Goal: Task Accomplishment & Management: Manage account settings

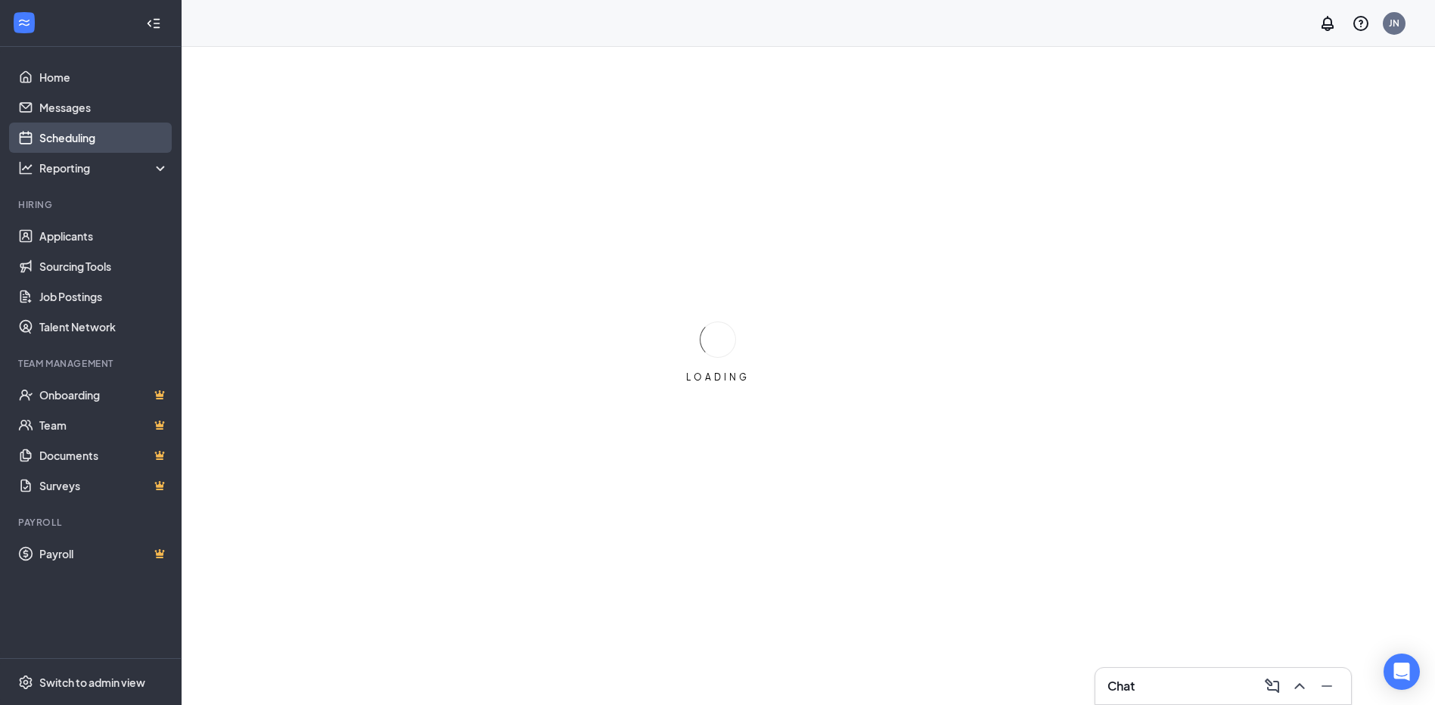
click at [71, 138] on link "Scheduling" at bounding box center [103, 138] width 129 height 30
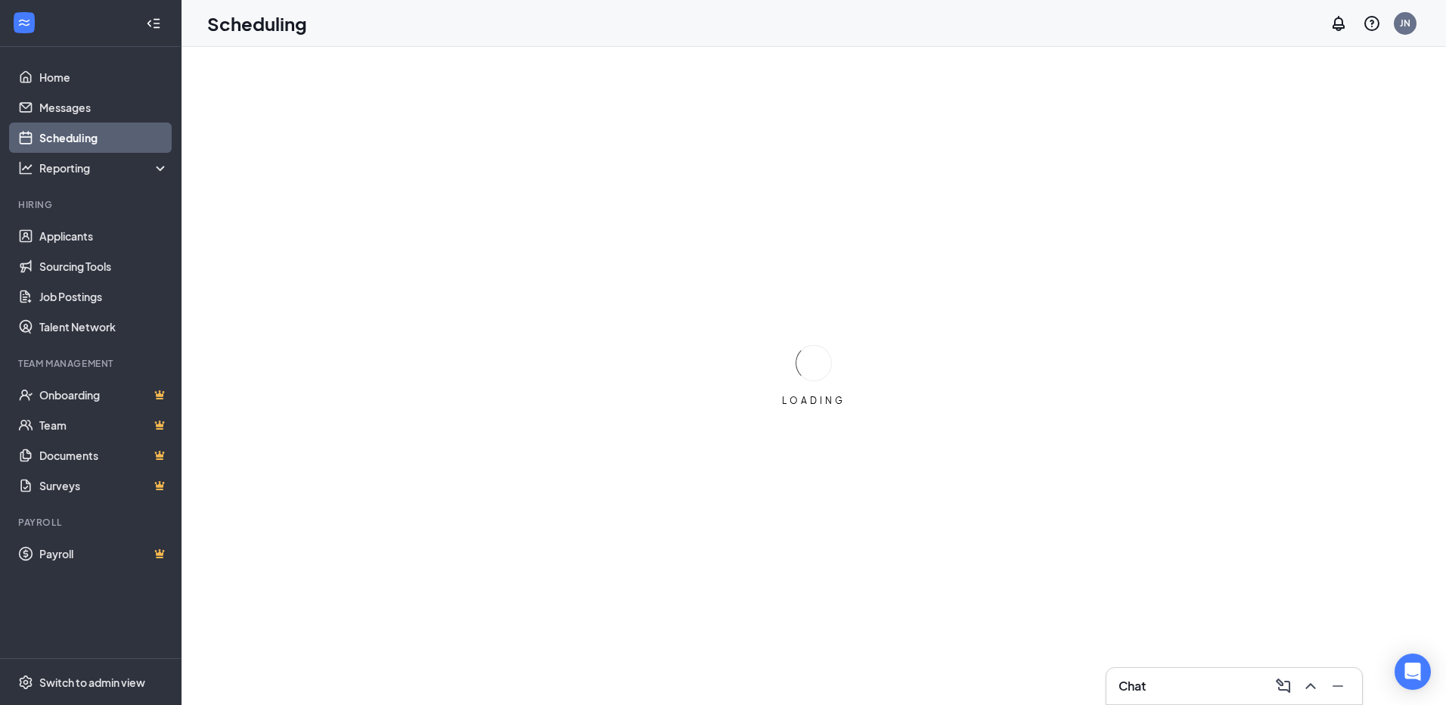
click at [76, 140] on link "Scheduling" at bounding box center [103, 138] width 129 height 30
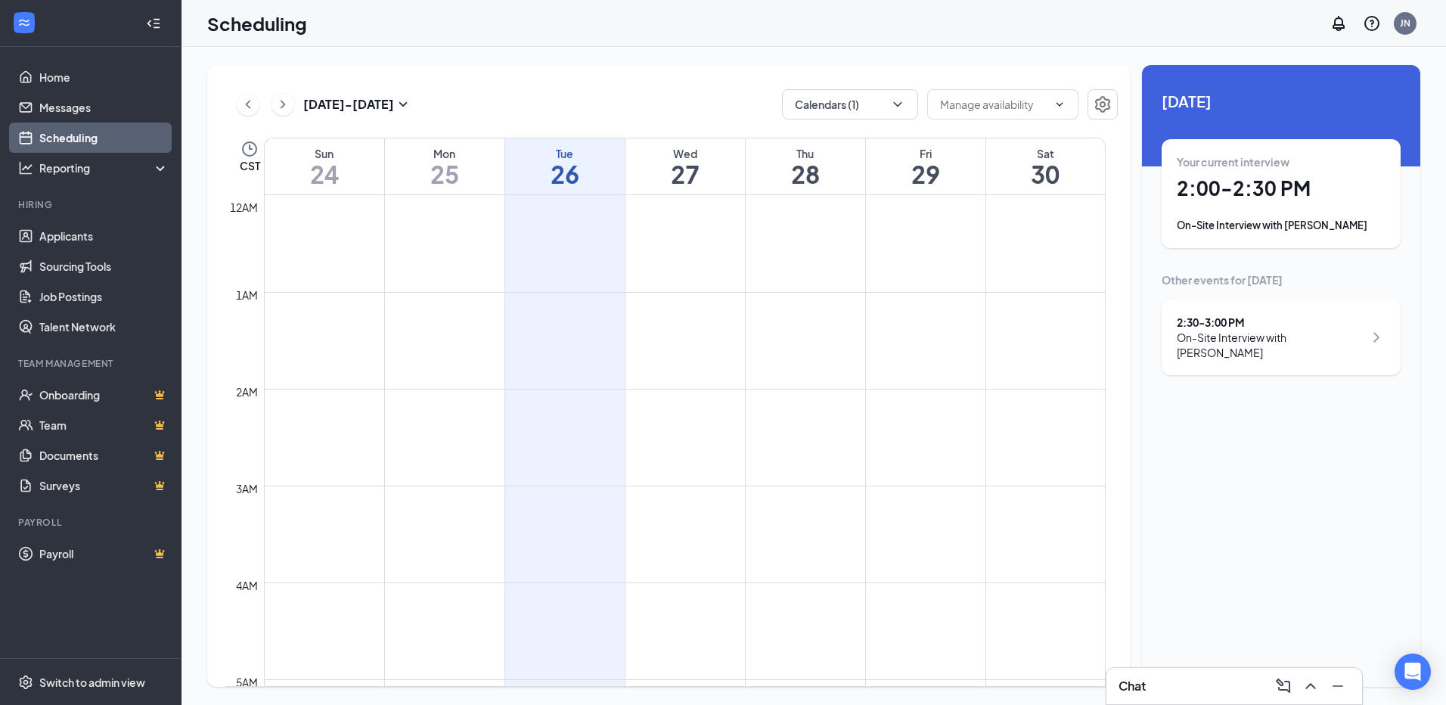
scroll to position [743, 0]
click at [1272, 229] on div "On-Site Interview with [PERSON_NAME]" at bounding box center [1281, 225] width 209 height 15
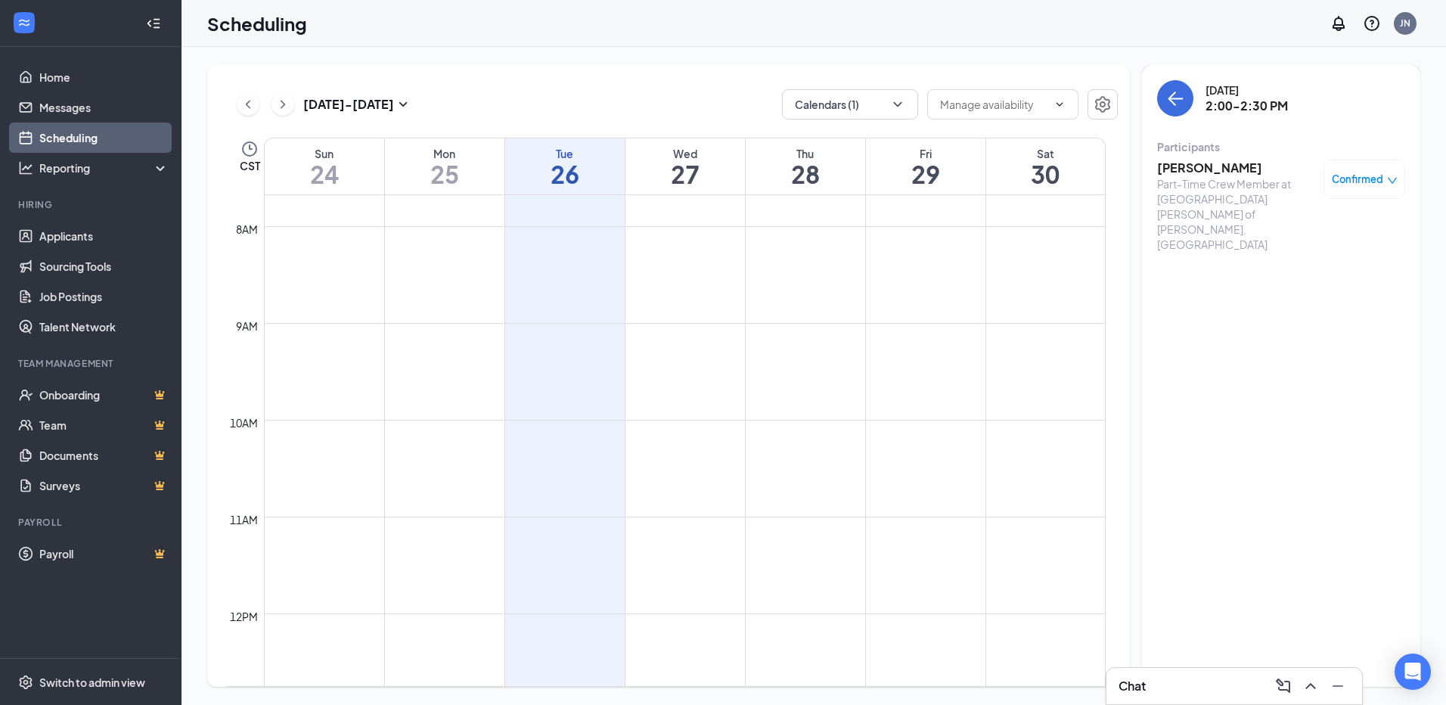
click at [1187, 167] on h3 "[PERSON_NAME]" at bounding box center [1236, 168] width 159 height 17
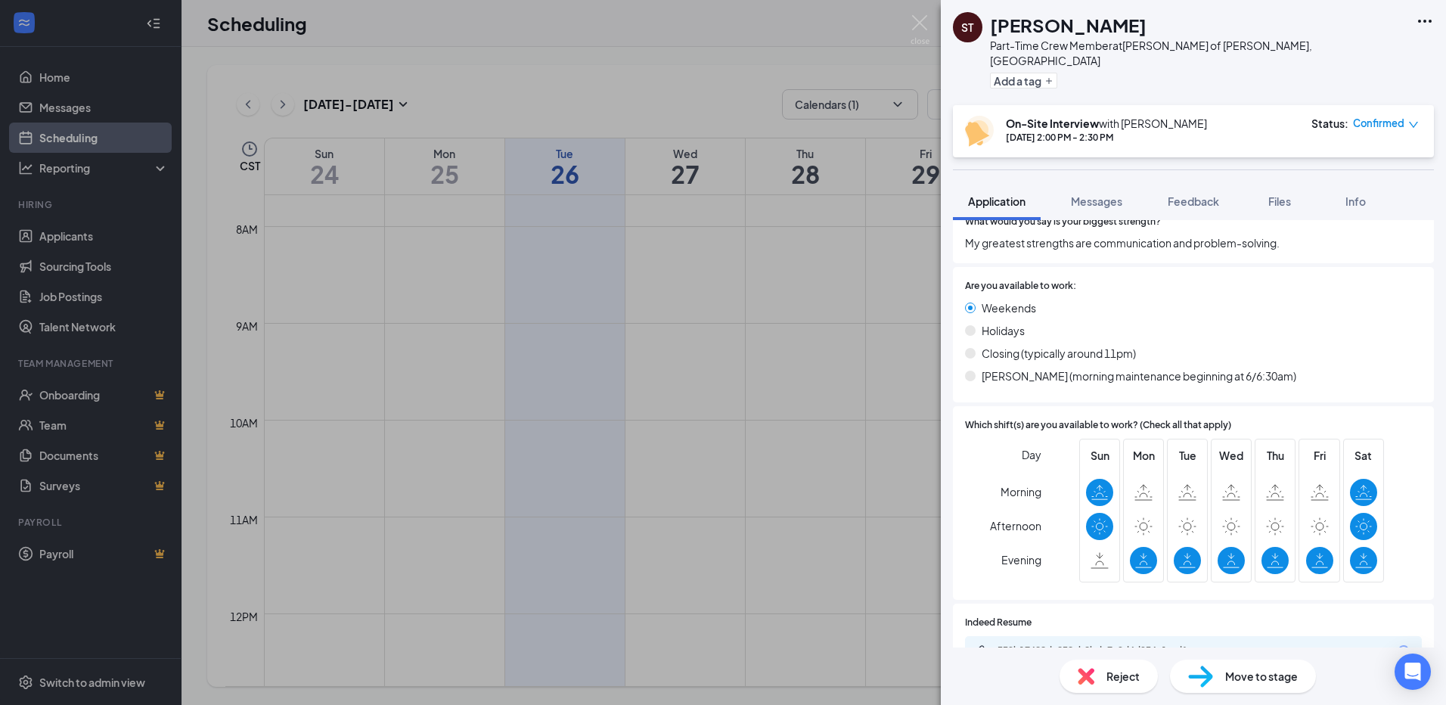
scroll to position [738, 0]
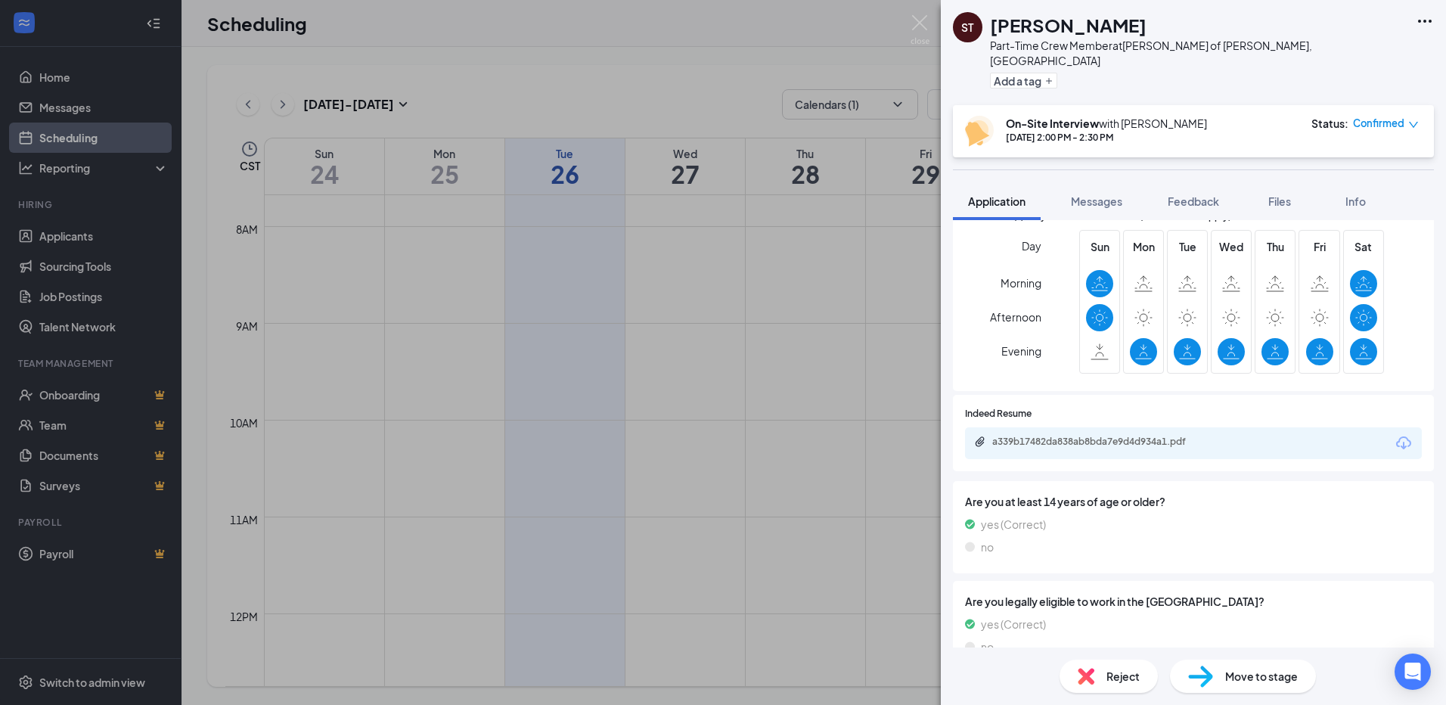
click at [1395, 434] on icon "Download" at bounding box center [1404, 443] width 18 height 18
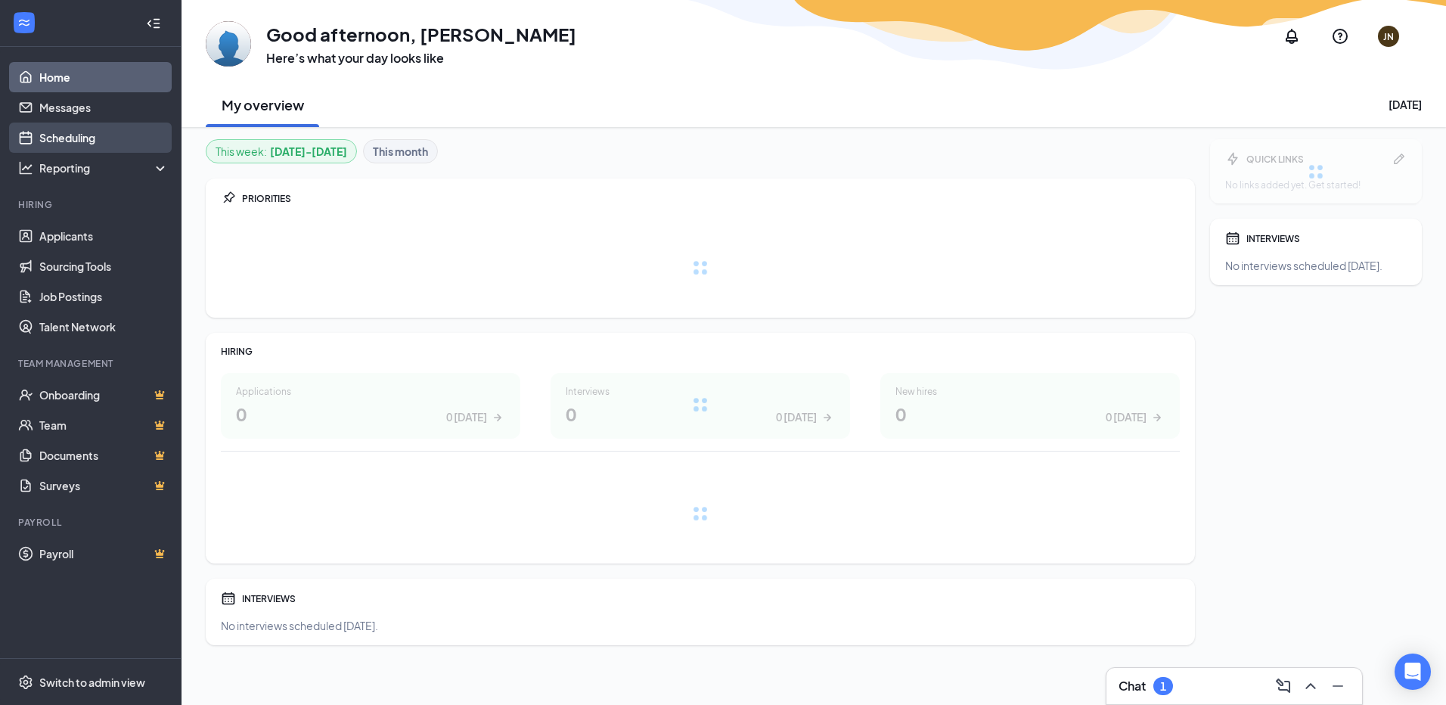
click at [84, 141] on link "Scheduling" at bounding box center [103, 138] width 129 height 30
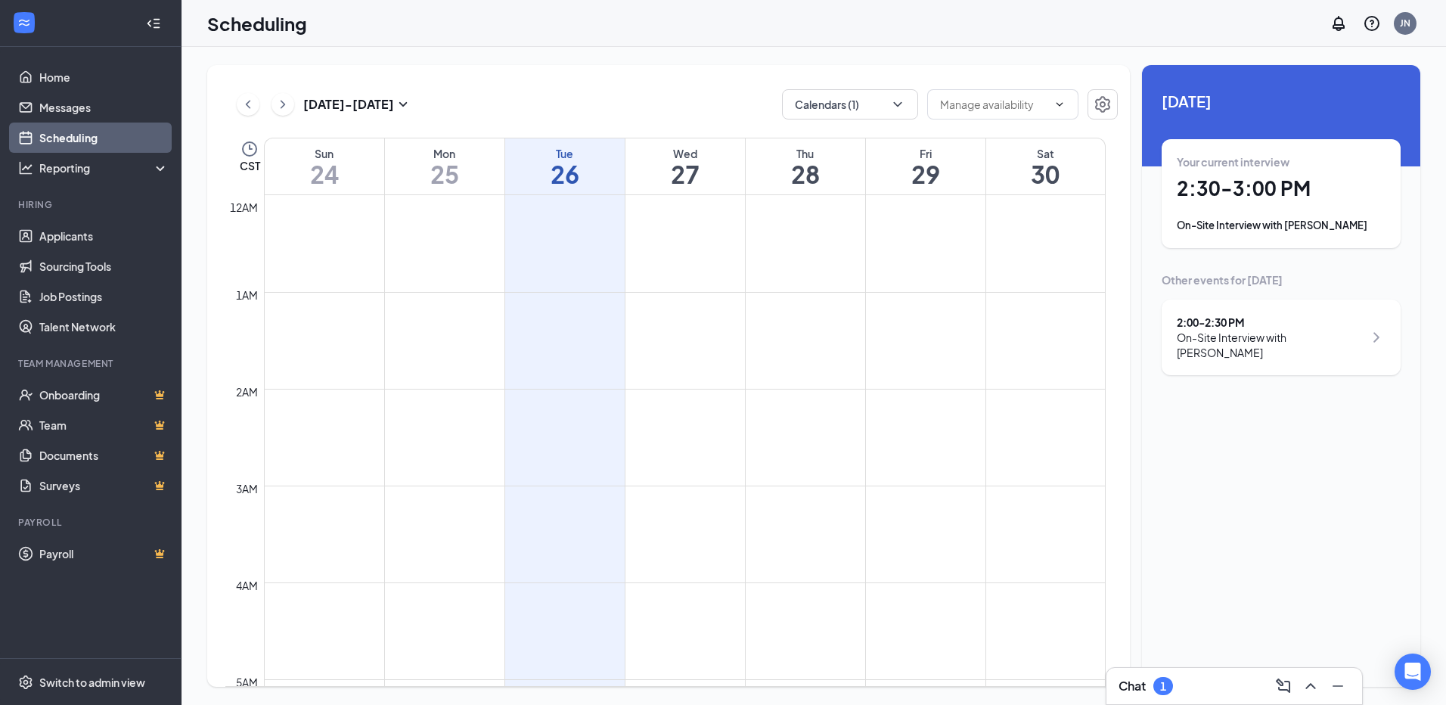
scroll to position [743, 0]
click at [1224, 220] on div "On-Site Interview with [PERSON_NAME]" at bounding box center [1281, 225] width 209 height 15
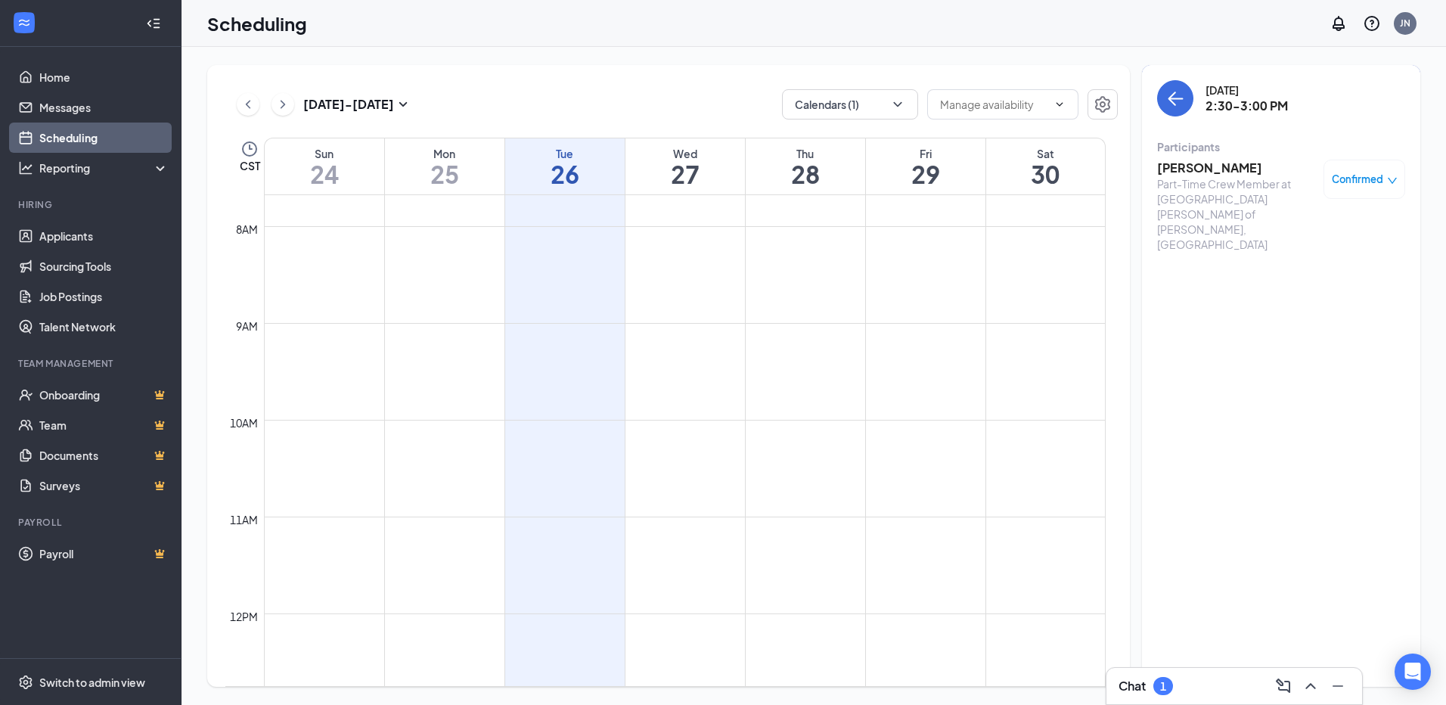
click at [1213, 166] on h3 "[PERSON_NAME]" at bounding box center [1236, 168] width 159 height 17
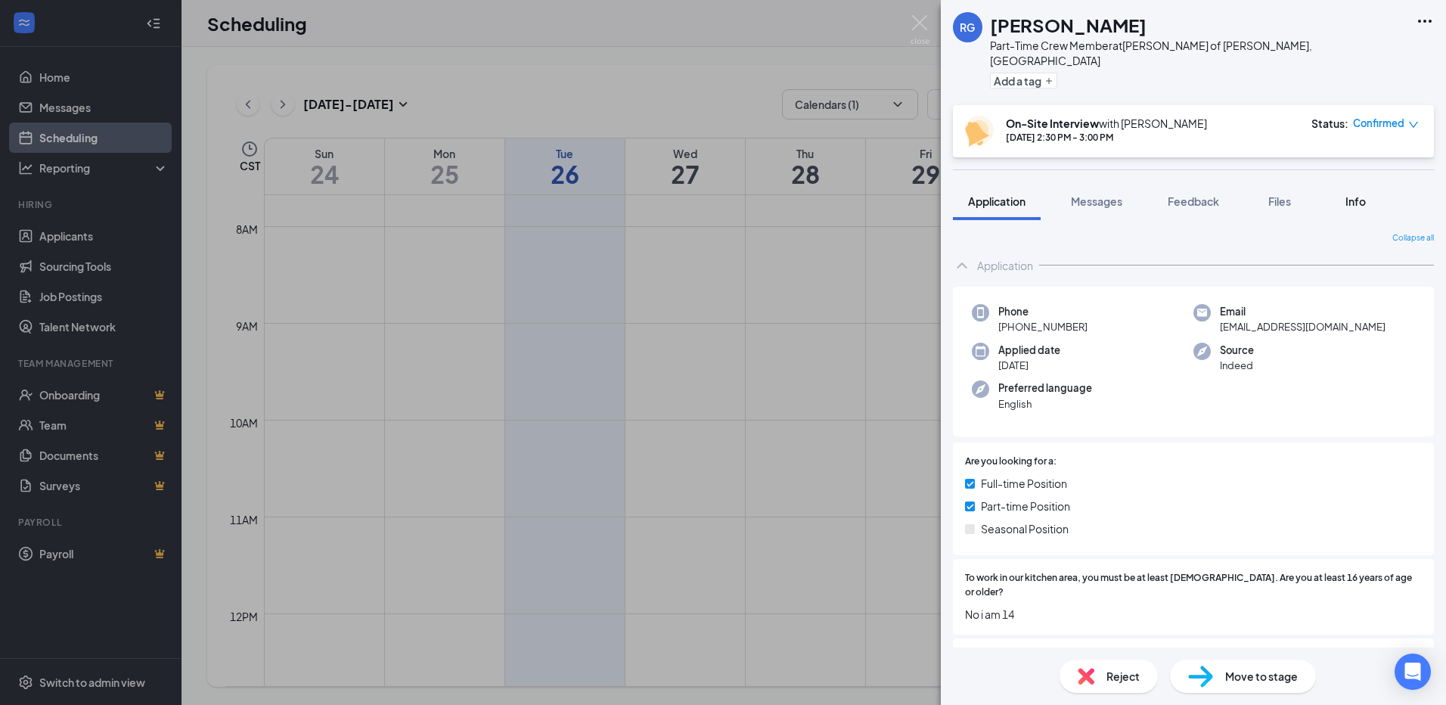
click at [1361, 194] on span "Info" at bounding box center [1355, 201] width 20 height 14
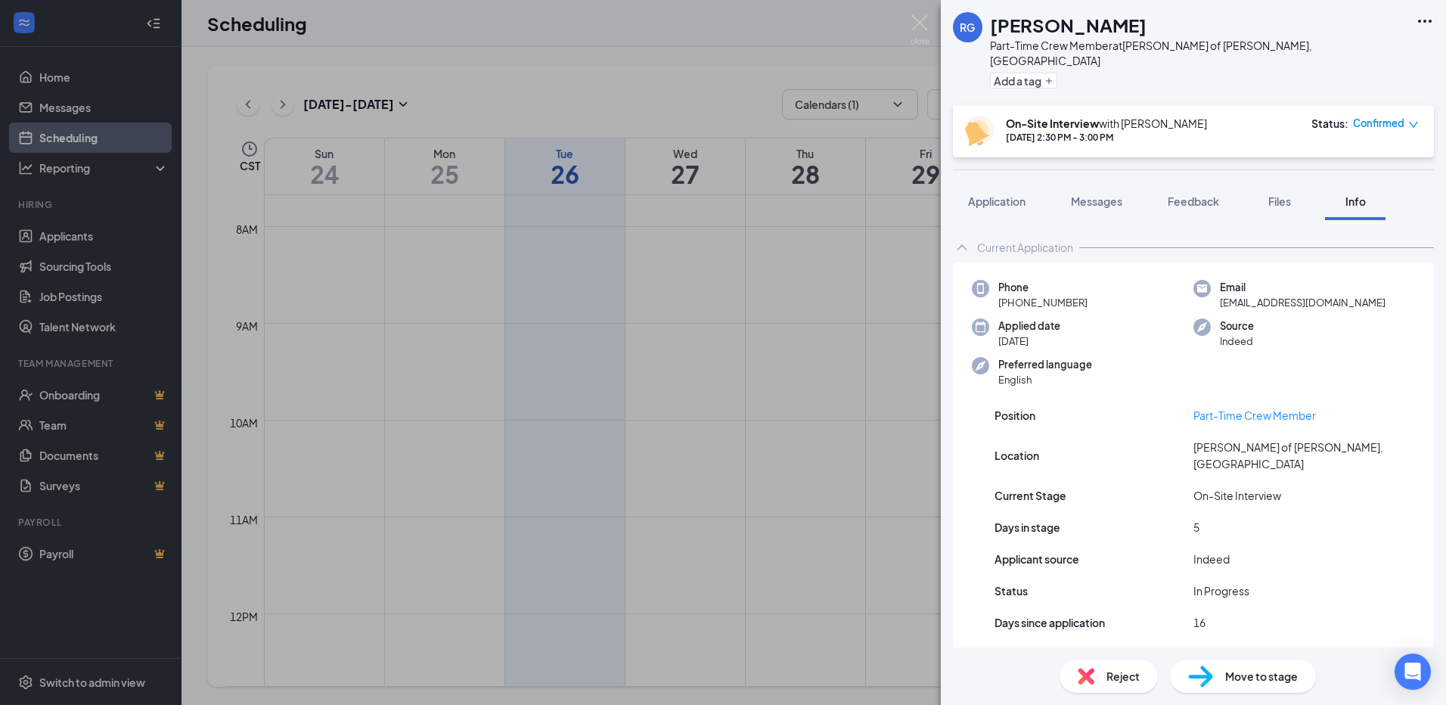
click at [602, 418] on div "RG [PERSON_NAME] Part-Time Crew Member at [PERSON_NAME] of [GEOGRAPHIC_DATA], […" at bounding box center [723, 352] width 1446 height 705
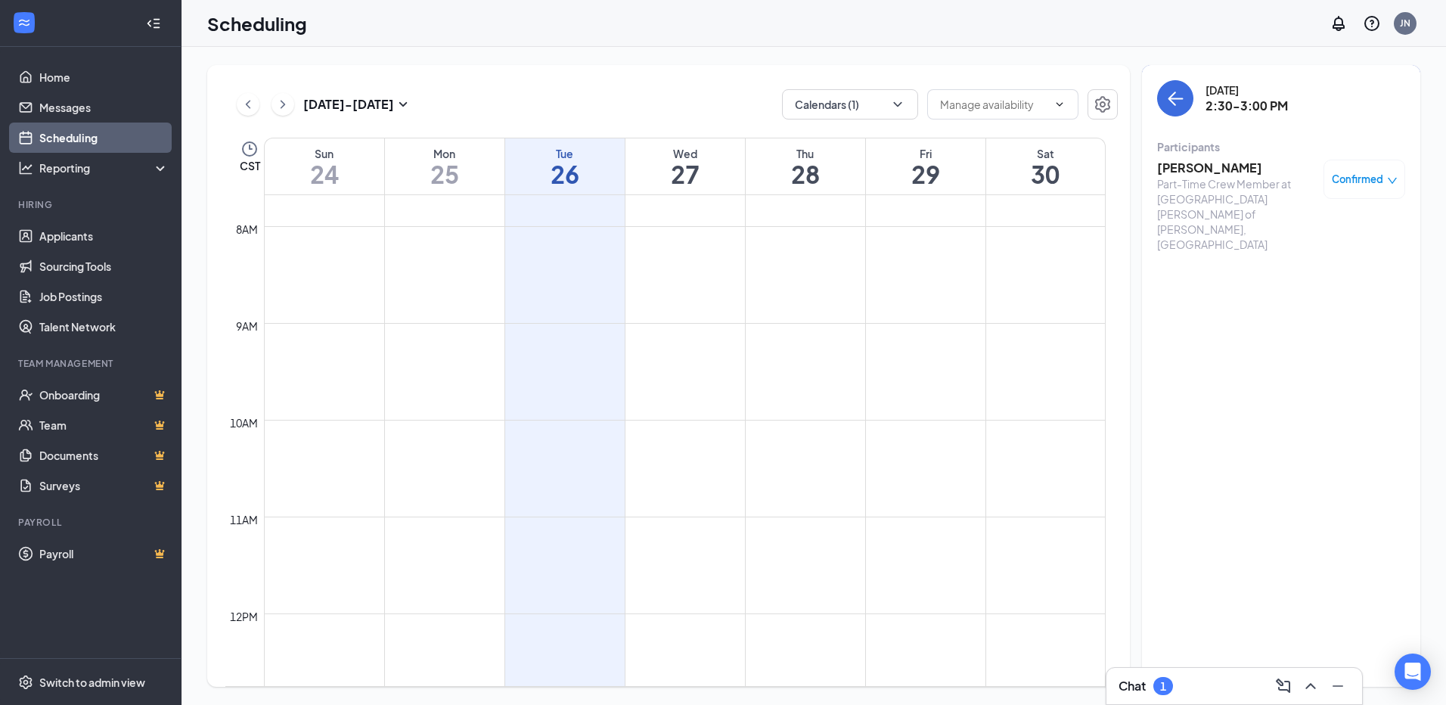
click at [608, 406] on td at bounding box center [685, 408] width 842 height 24
click at [71, 234] on link "Applicants" at bounding box center [103, 236] width 129 height 30
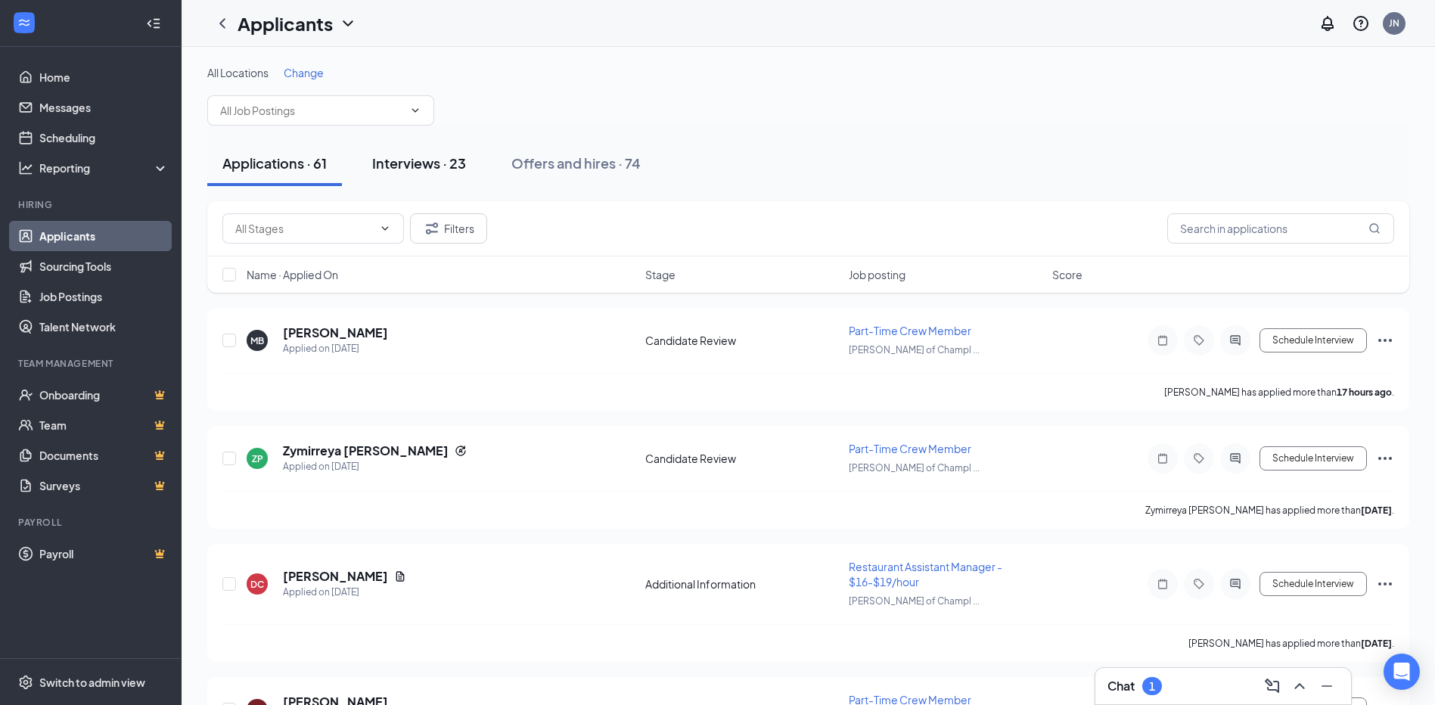
click at [448, 163] on div "Interviews · 23" at bounding box center [419, 163] width 94 height 19
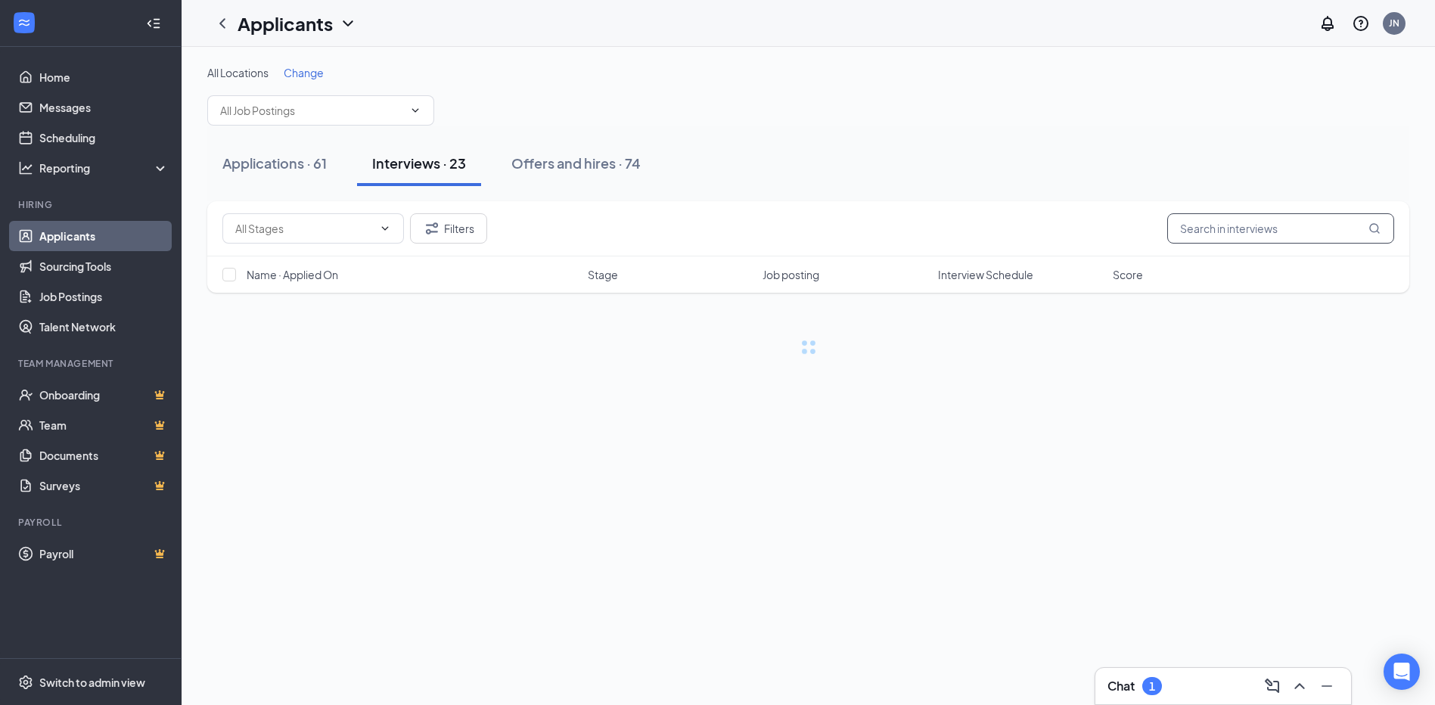
click at [1296, 244] on div "Filters" at bounding box center [808, 228] width 1202 height 55
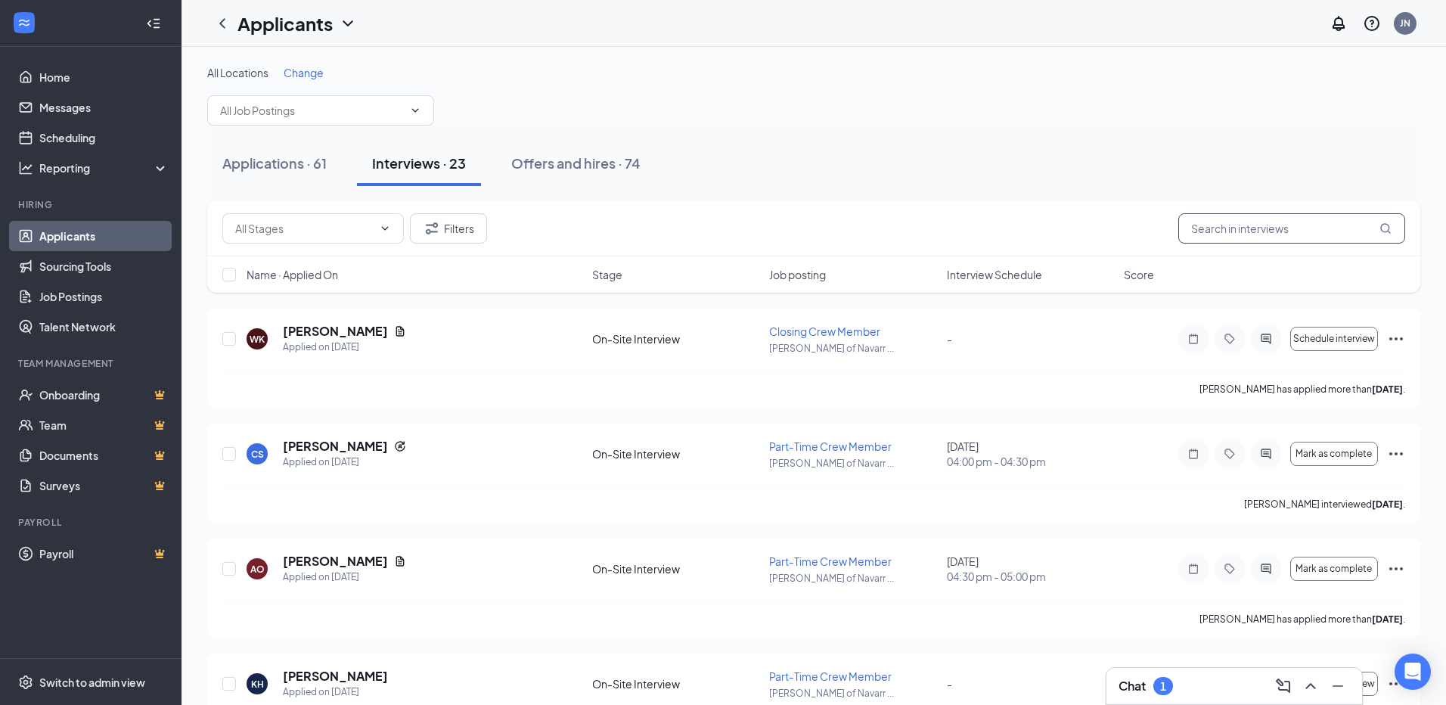
click at [1283, 230] on input "text" at bounding box center [1291, 228] width 227 height 30
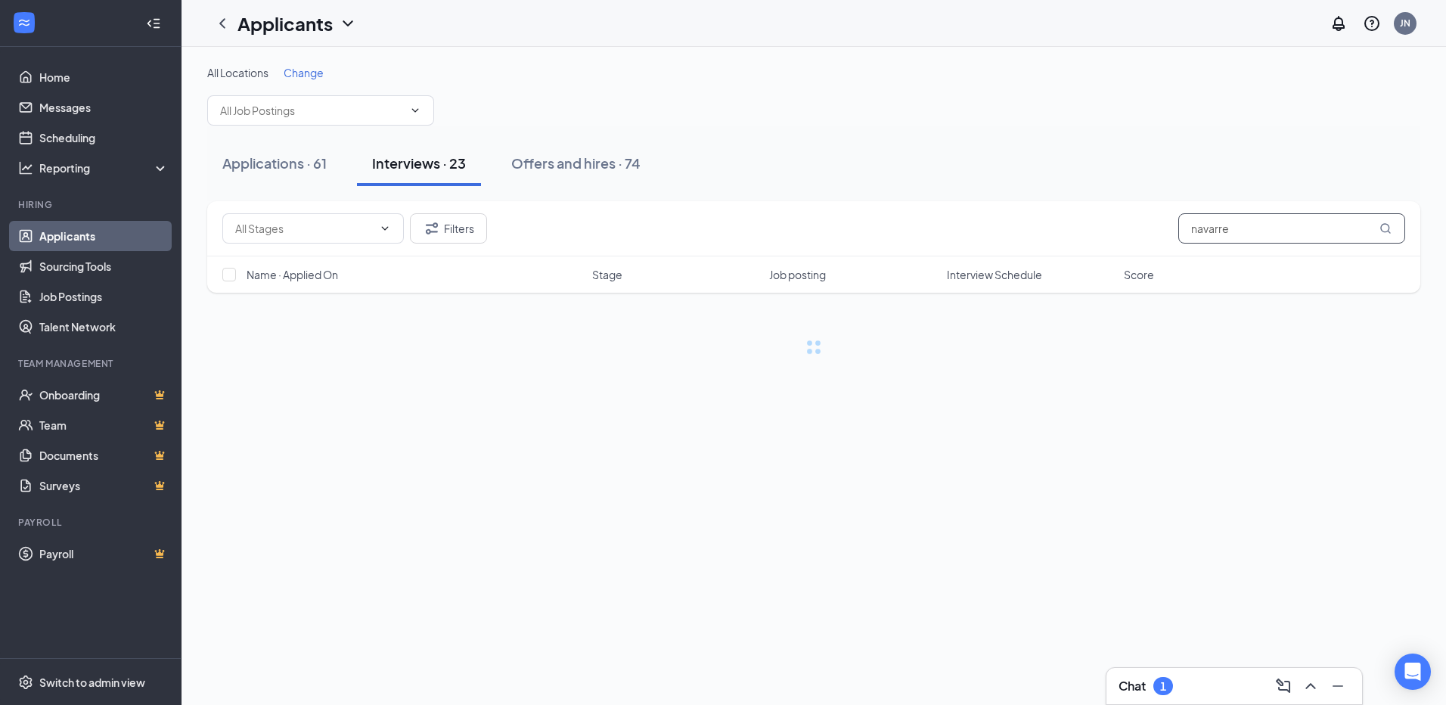
type input "navarre"
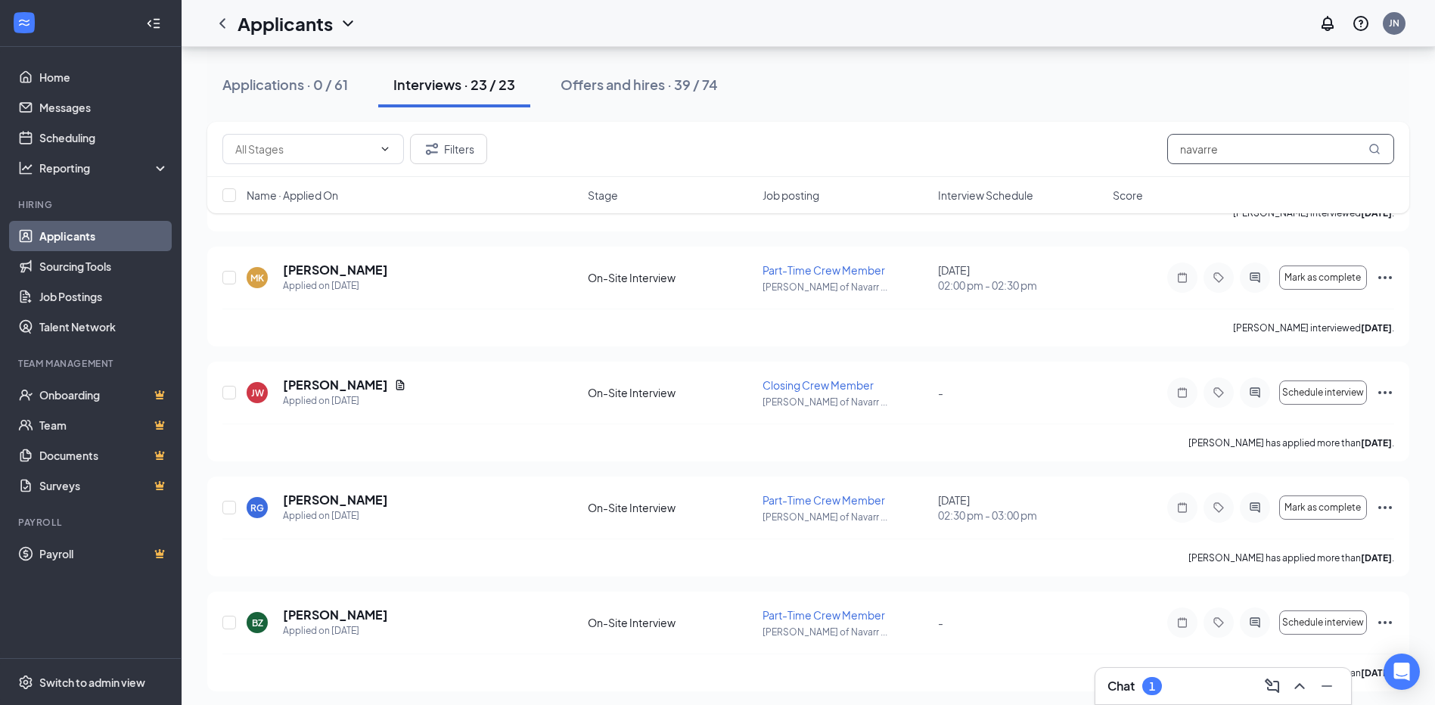
scroll to position [756, 0]
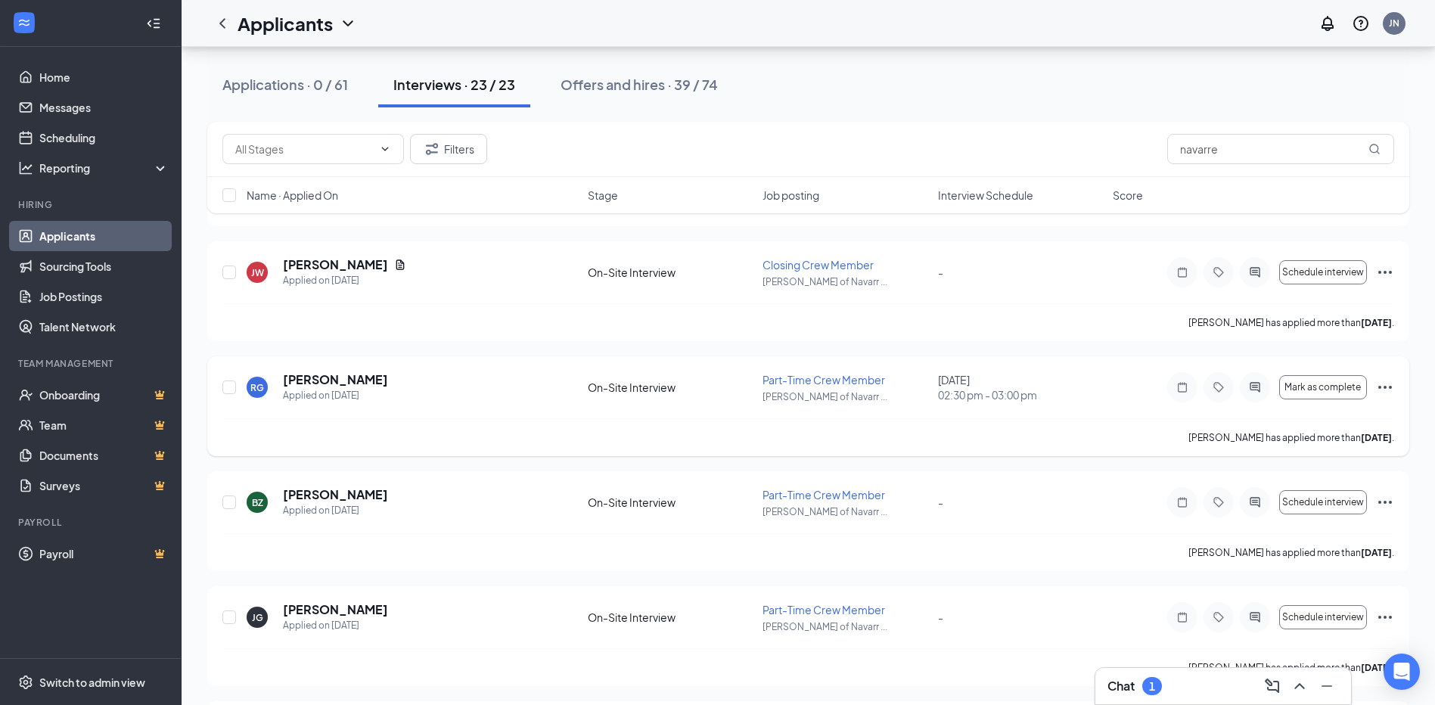
click at [1384, 390] on icon "Ellipses" at bounding box center [1385, 387] width 18 height 18
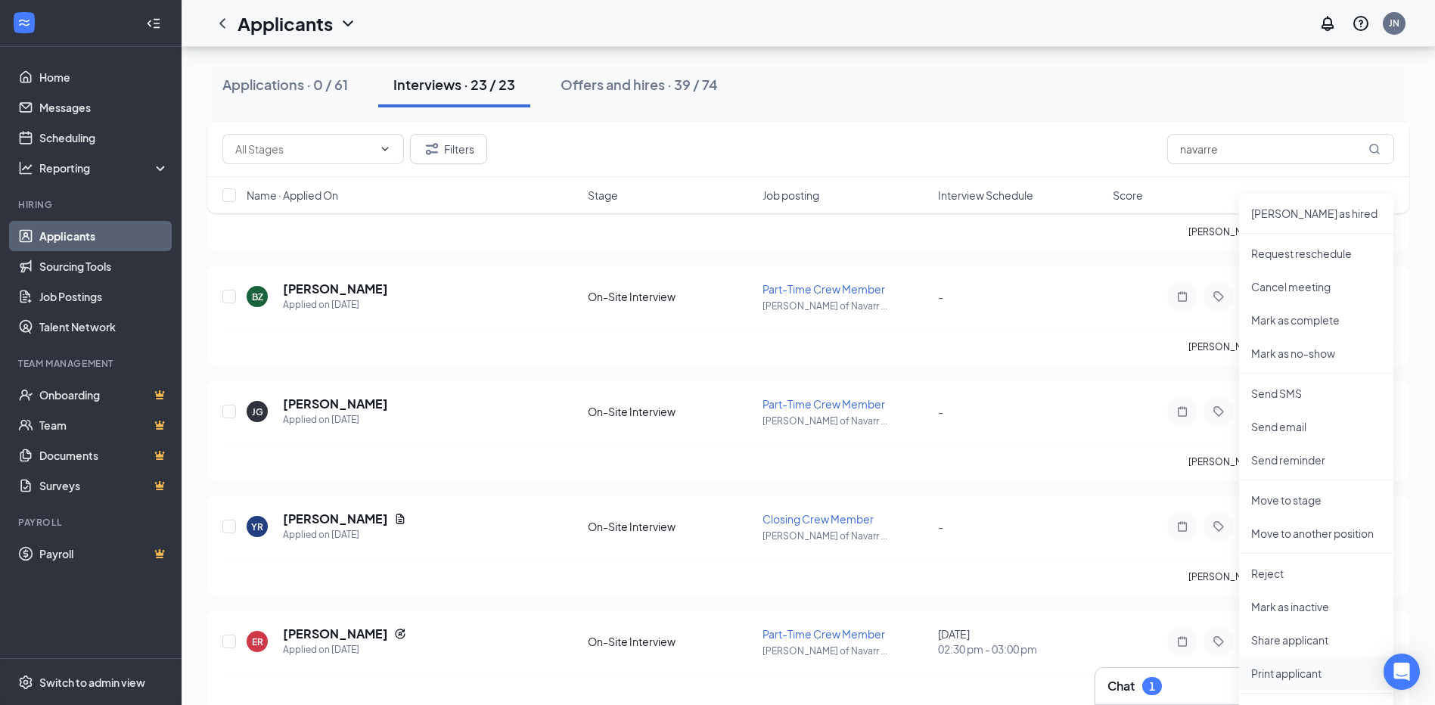
scroll to position [983, 0]
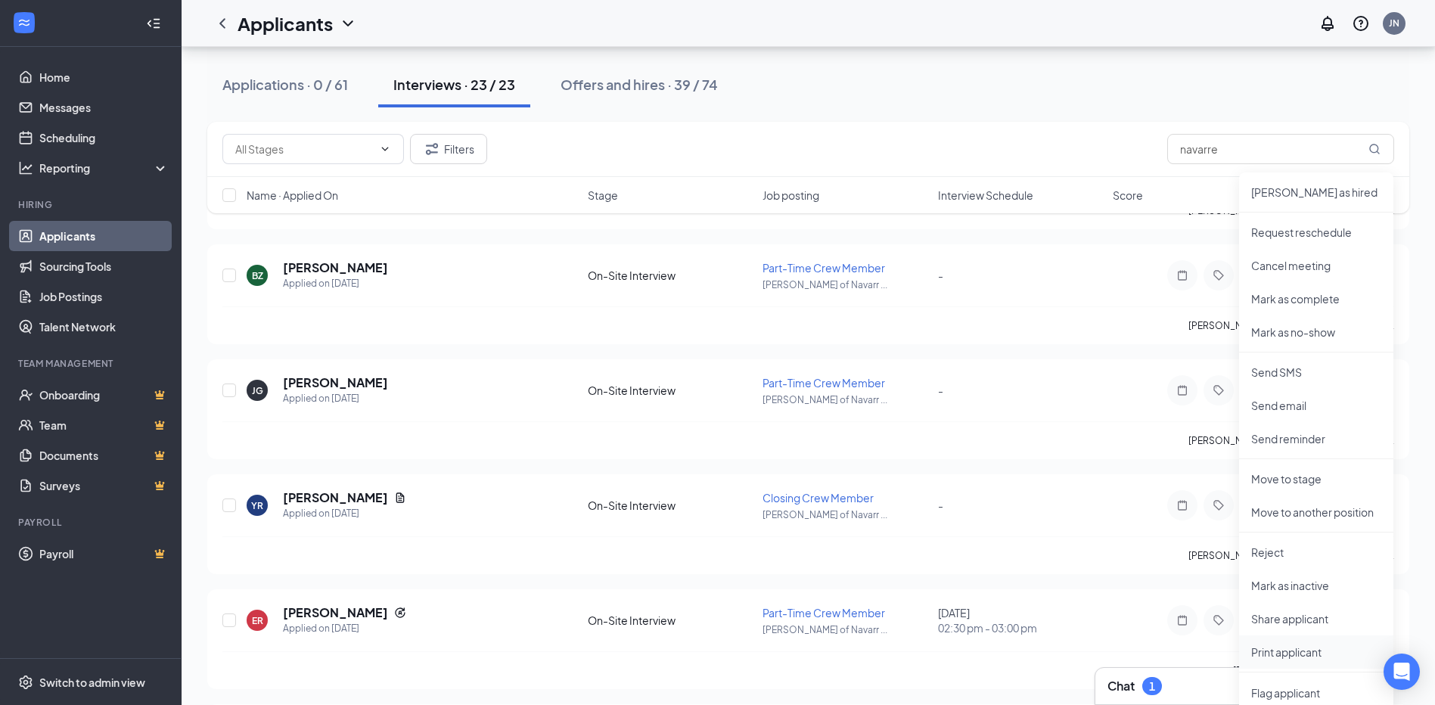
click at [1282, 651] on p "Print applicant" at bounding box center [1316, 651] width 130 height 15
